Goal: Consume media (video, audio)

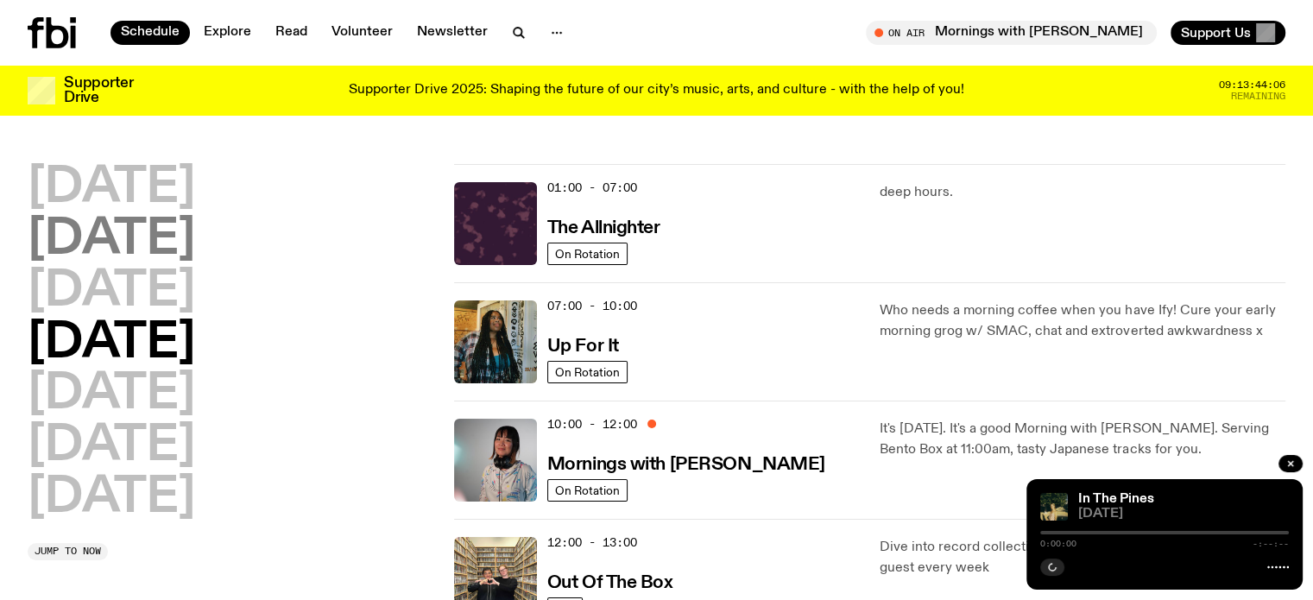
click at [128, 243] on h2 "[DATE]" at bounding box center [111, 240] width 167 height 48
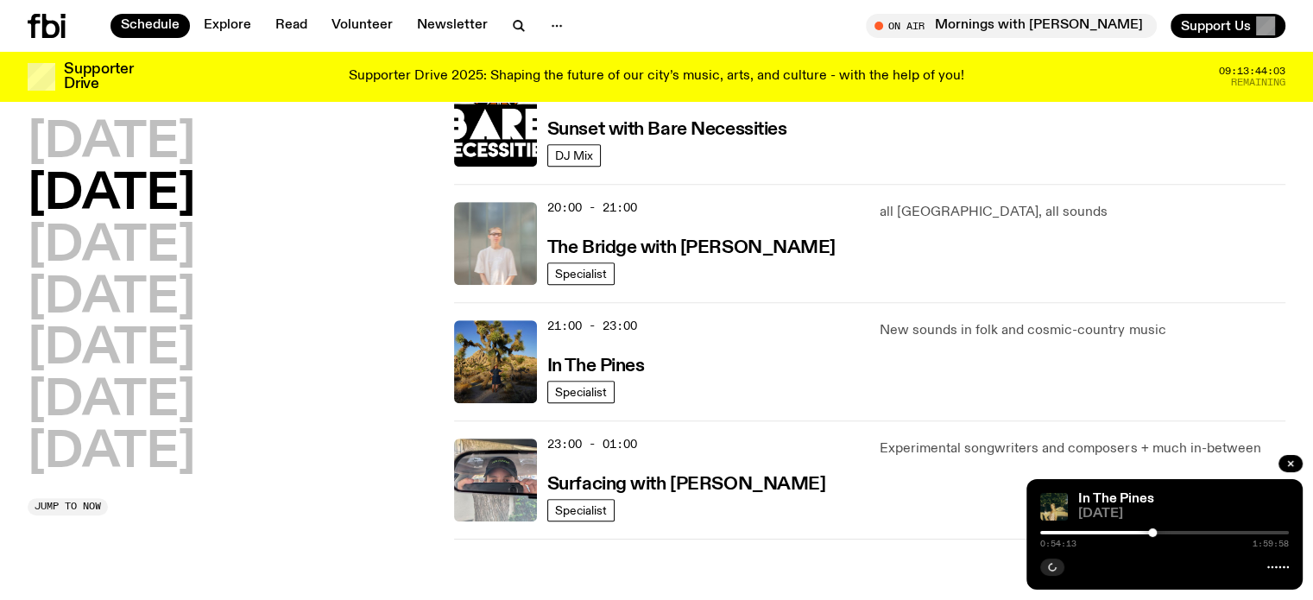
scroll to position [825, 0]
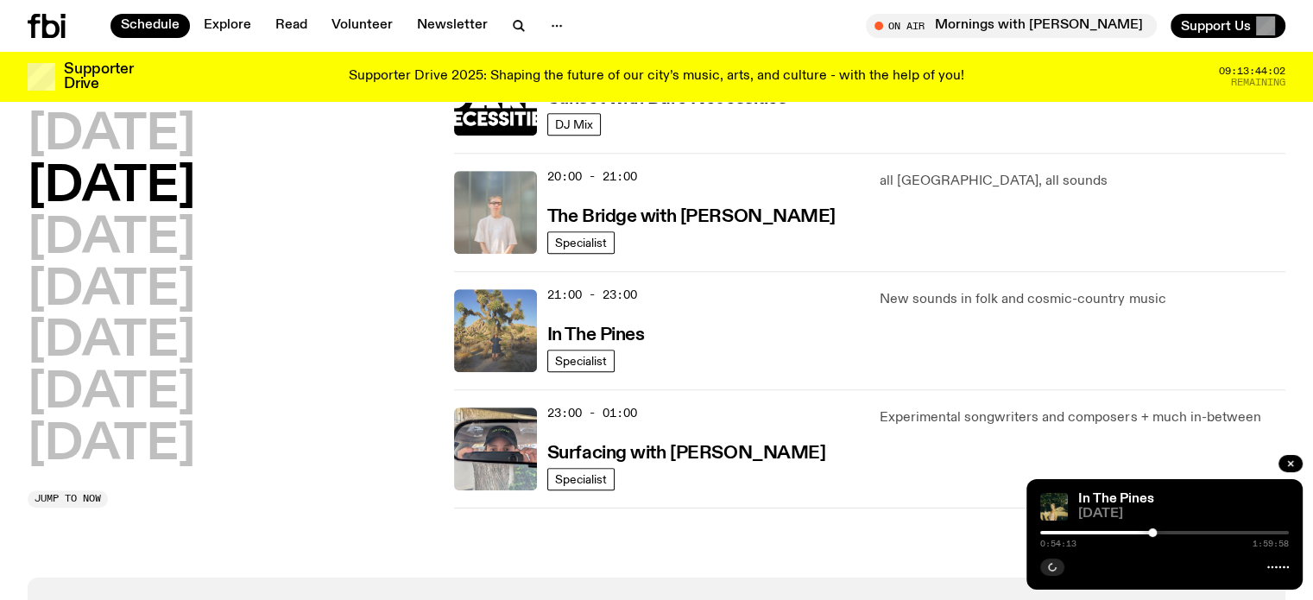
click at [496, 338] on img at bounding box center [495, 330] width 83 height 83
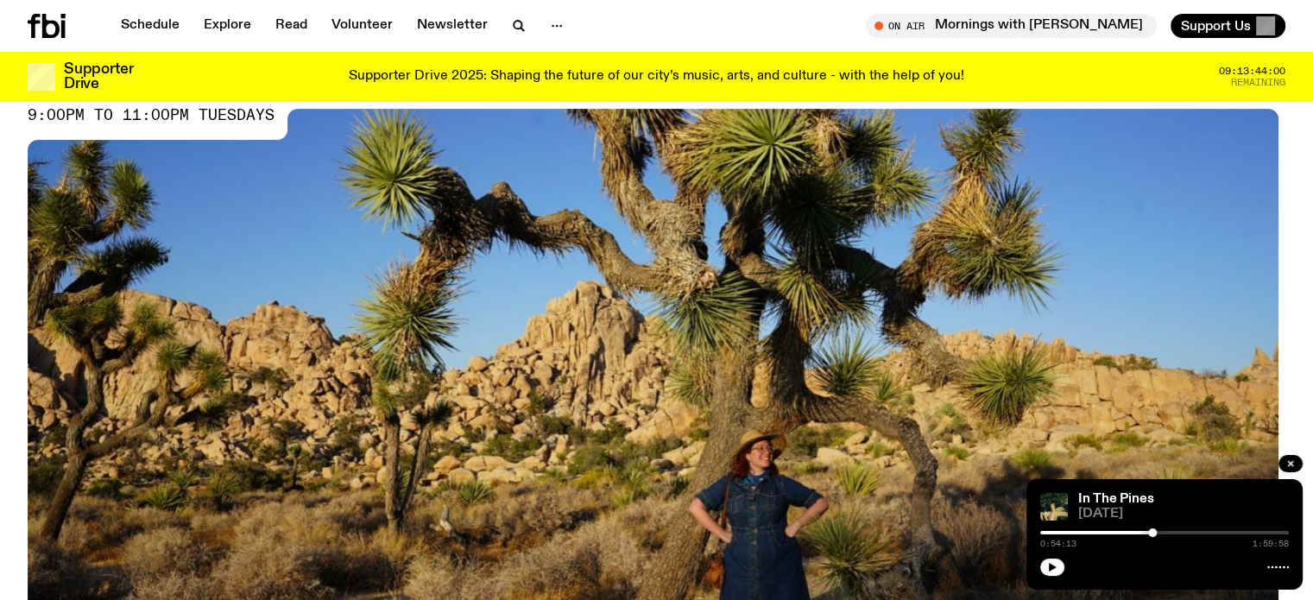
scroll to position [169, 0]
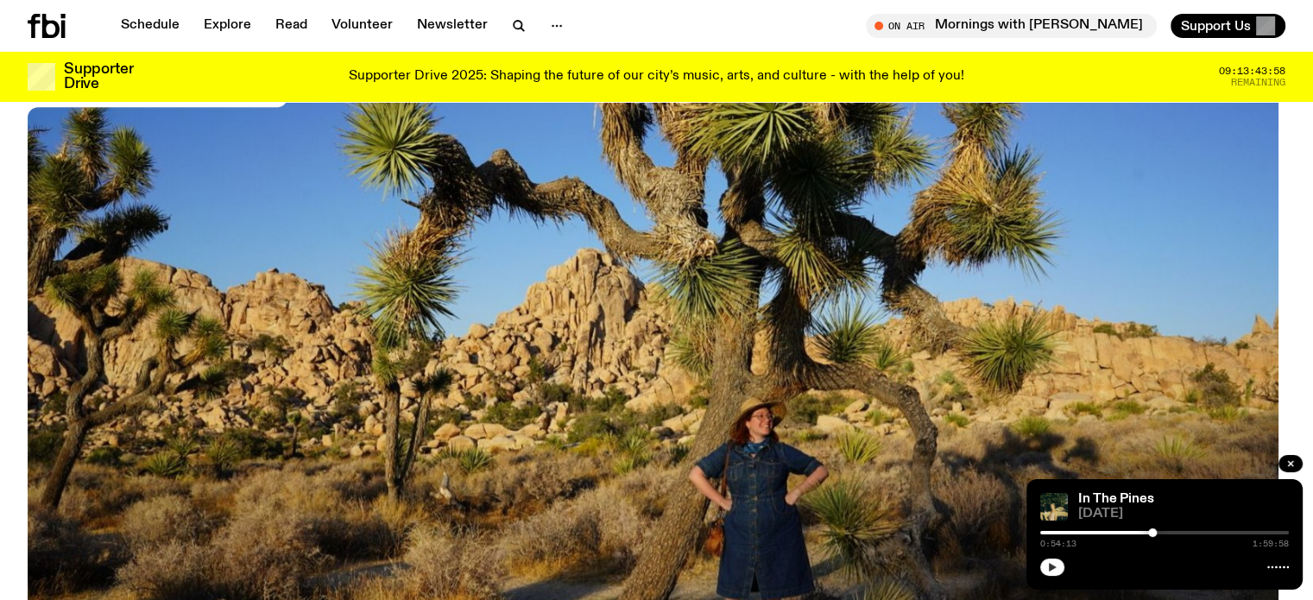
click at [1053, 565] on icon "button" at bounding box center [1052, 567] width 10 height 10
click at [1053, 566] on rect "button" at bounding box center [1054, 567] width 3 height 9
drag, startPoint x: 1053, startPoint y: 571, endPoint x: 1059, endPoint y: 540, distance: 31.7
click at [1053, 568] on icon "button" at bounding box center [1052, 567] width 10 height 10
click at [1051, 570] on rect "button" at bounding box center [1050, 567] width 3 height 9
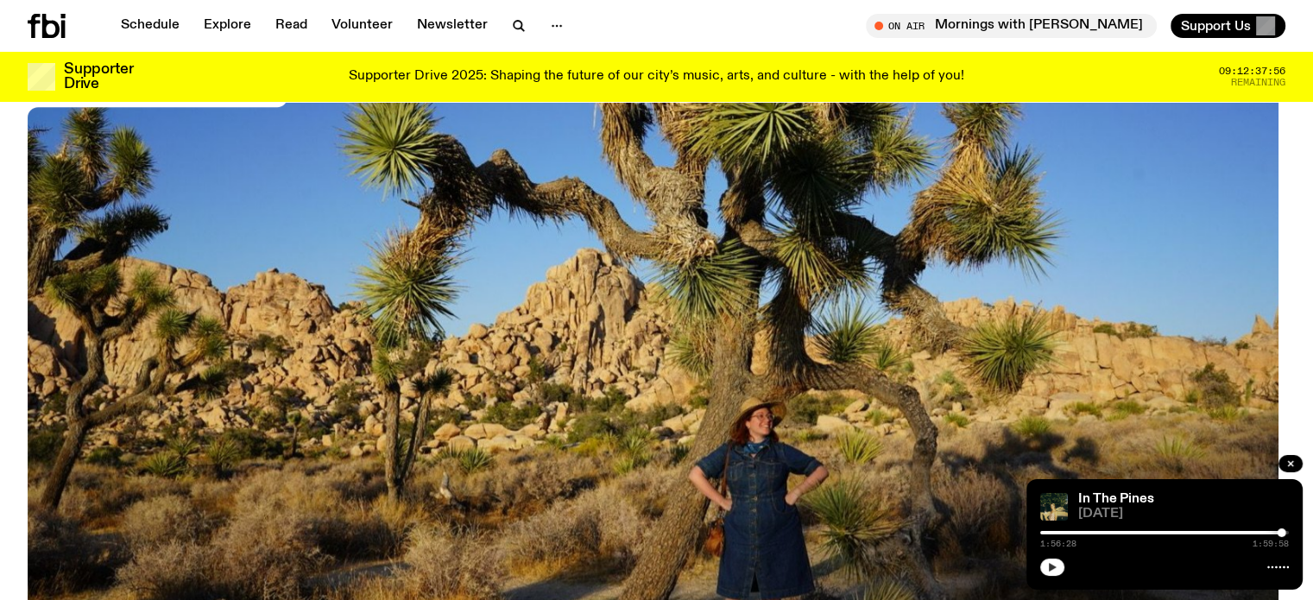
click at [1176, 532] on div at bounding box center [1157, 532] width 249 height 3
click at [1049, 569] on icon "button" at bounding box center [1053, 567] width 8 height 9
click at [1050, 572] on icon "button" at bounding box center [1052, 567] width 10 height 10
